Goal: Information Seeking & Learning: Find contact information

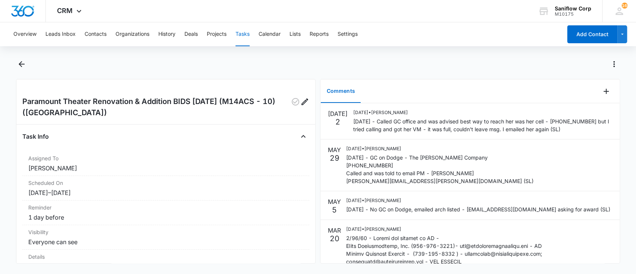
click at [245, 34] on button "Tasks" at bounding box center [242, 34] width 14 height 24
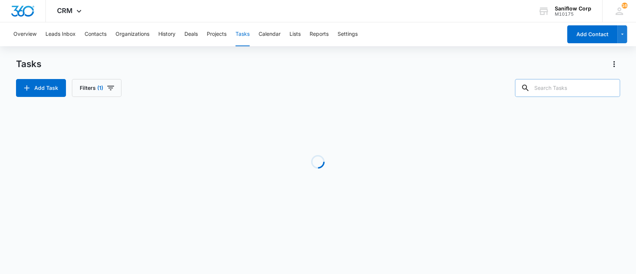
click at [558, 86] on input "text" at bounding box center [567, 88] width 105 height 18
type input "liberty"
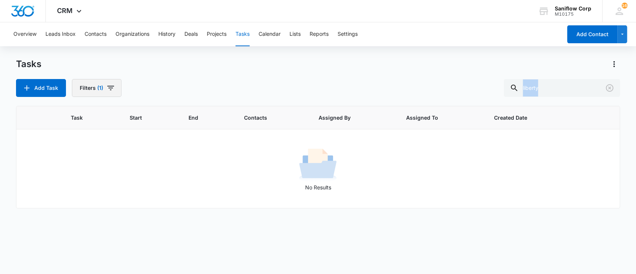
drag, startPoint x: 110, startPoint y: 99, endPoint x: 105, endPoint y: 90, distance: 10.5
click at [105, 90] on div "Tasks Add Task Filters (1) liberty Task Start End Contacts Assigned By Assigned…" at bounding box center [318, 165] width 604 height 215
click at [105, 90] on button "Filters (1)" at bounding box center [97, 88] width 50 height 18
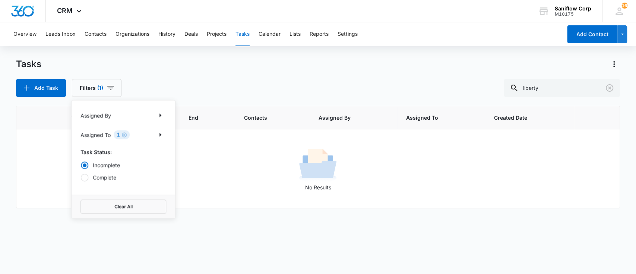
click at [111, 179] on label "Complete" at bounding box center [123, 177] width 86 height 8
click at [81, 177] on input "Complete" at bounding box center [80, 177] width 0 height 0
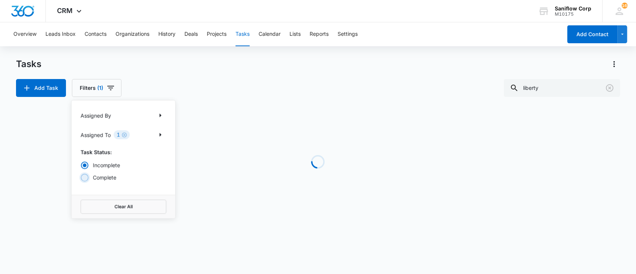
radio input "false"
radio input "true"
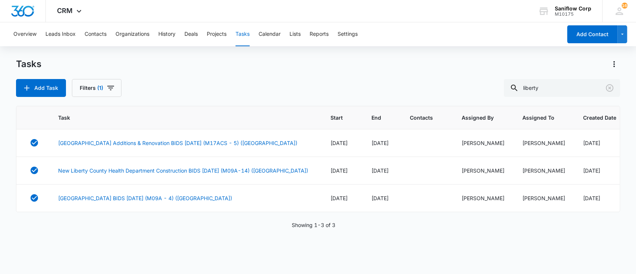
click at [191, 88] on div "Add Task Filters (1) liberty" at bounding box center [318, 88] width 604 height 18
click at [181, 197] on link "[GEOGRAPHIC_DATA] BIDS [DATE] (M09A - 4) ([GEOGRAPHIC_DATA])" at bounding box center [145, 198] width 174 height 8
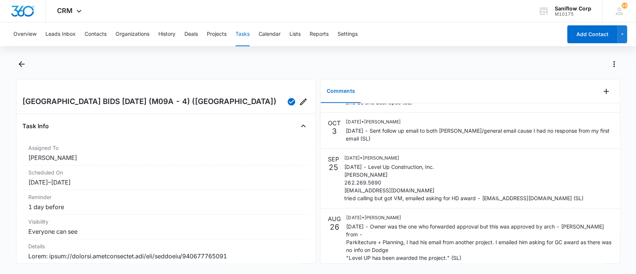
scroll to position [235, 0]
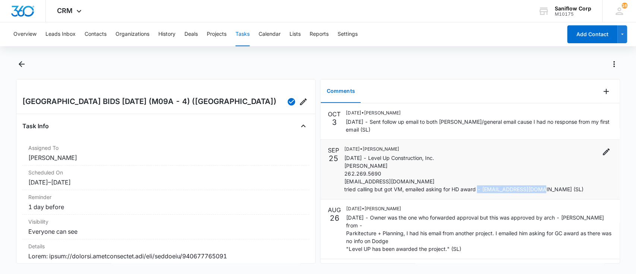
drag, startPoint x: 481, startPoint y: 165, endPoint x: 540, endPoint y: 163, distance: 59.2
click at [540, 163] on p "9/25/24 - Level Up Construction, Inc. Tim Scheckel 262.269.5690 levelupconstruc…" at bounding box center [463, 173] width 239 height 39
click at [544, 167] on p "9/25/24 - Level Up Construction, Inc. Tim Scheckel 262.269.5690 levelupconstruc…" at bounding box center [463, 173] width 239 height 39
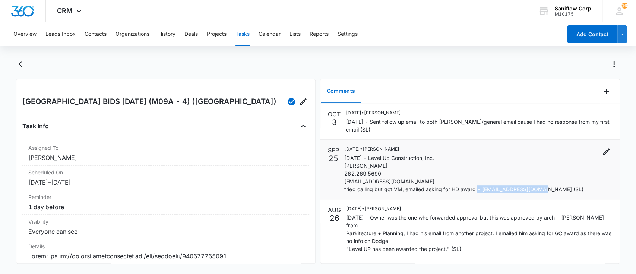
drag, startPoint x: 544, startPoint y: 167, endPoint x: 480, endPoint y: 166, distance: 64.1
click at [480, 166] on p "9/25/24 - Level Up Construction, Inc. Tim Scheckel 262.269.5690 levelupconstruc…" at bounding box center [463, 173] width 239 height 39
copy p "tscheckel@levelupci.com"
click at [247, 38] on button "Tasks" at bounding box center [242, 34] width 14 height 24
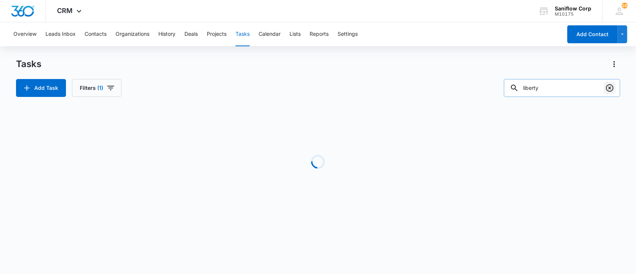
click at [611, 84] on icon "Clear" at bounding box center [609, 87] width 9 height 9
